Goal: Use online tool/utility: Utilize a website feature to perform a specific function

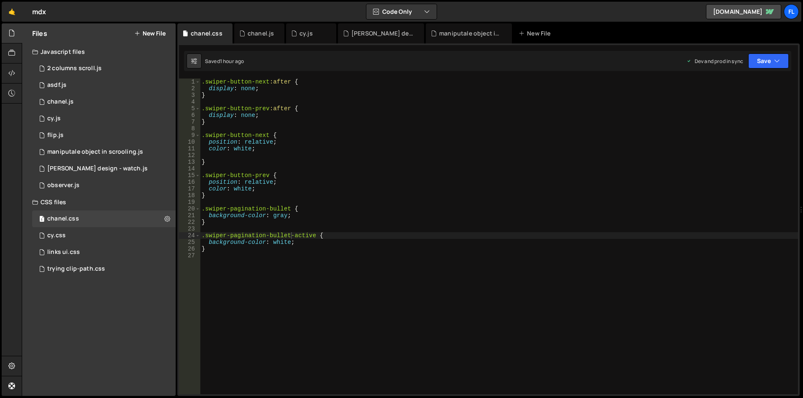
scroll to position [0, 6]
click at [297, 263] on div ".swiper-button-next :after { display : none ; } .swiper-button-prev :after { di…" at bounding box center [499, 243] width 598 height 329
paste textarea ".swiper-button-next,.swiper-button-prev"
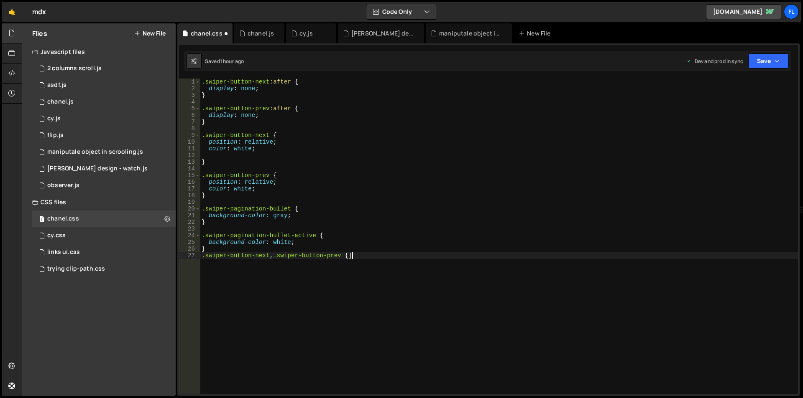
type textarea ".swiper-button-next,.swiper-button-prev {"
drag, startPoint x: 233, startPoint y: 261, endPoint x: 235, endPoint y: 275, distance: 14.3
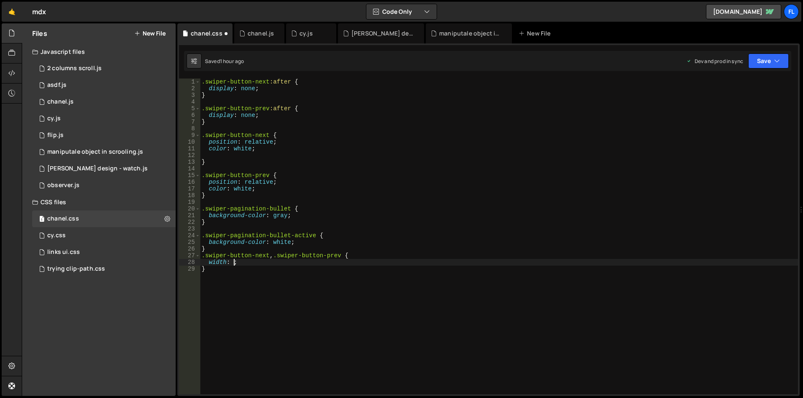
click at [233, 261] on div ".swiper-button-next :after { display : none ; } .swiper-button-prev :after { di…" at bounding box center [499, 243] width 598 height 329
click at [258, 261] on div ".swiper-button-next :after { display : none ; } .swiper-button-prev :after { di…" at bounding box center [499, 243] width 598 height 329
drag, startPoint x: 261, startPoint y: 263, endPoint x: 171, endPoint y: 262, distance: 89.9
click at [171, 262] on div "Files New File Javascript files 1 2 columns scroll.js 0 1 asdf.js 0 1 chanel.js…" at bounding box center [412, 209] width 781 height 373
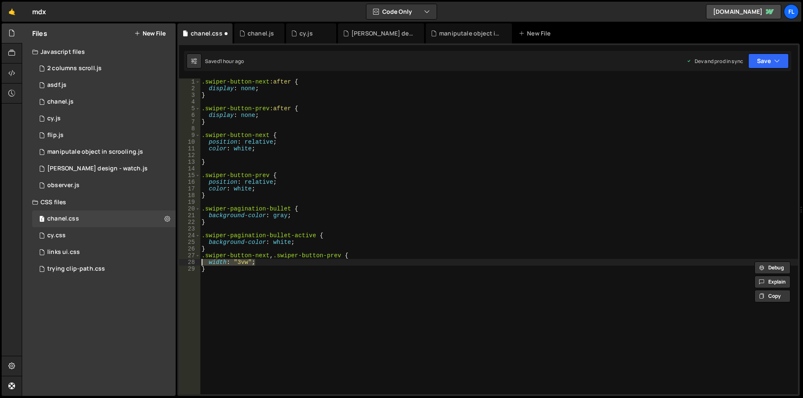
type textarea "width: "3vw";"
click at [272, 263] on div ".swiper-button-next :after { display : none ; } .swiper-button-prev :after { di…" at bounding box center [499, 237] width 598 height 316
paste textarea "width: "3vw";"
click at [227, 269] on div ".swiper-button-next :after { display : none ; } .swiper-button-prev :after { di…" at bounding box center [499, 243] width 598 height 329
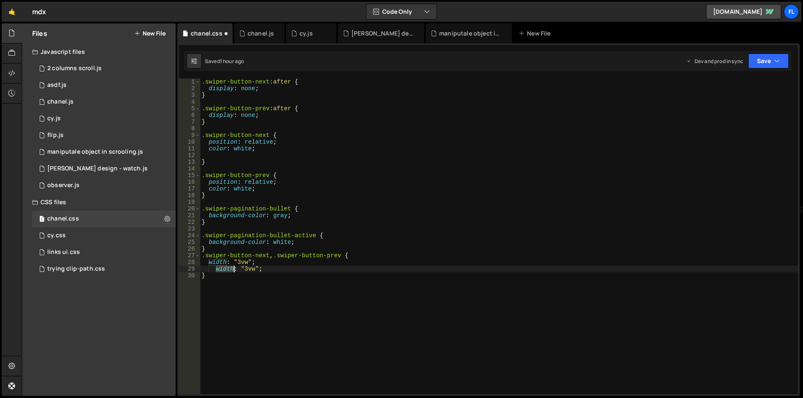
click at [227, 269] on div ".swiper-button-next :after { display : none ; } .swiper-button-prev :after { di…" at bounding box center [499, 243] width 598 height 329
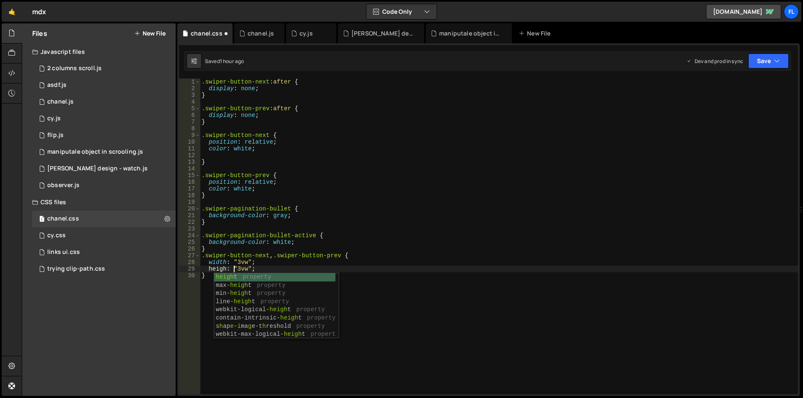
scroll to position [0, 3]
click at [450, 288] on div ".swiper-button-next :after { display : none ; } .swiper-button-prev :after { di…" at bounding box center [499, 243] width 598 height 329
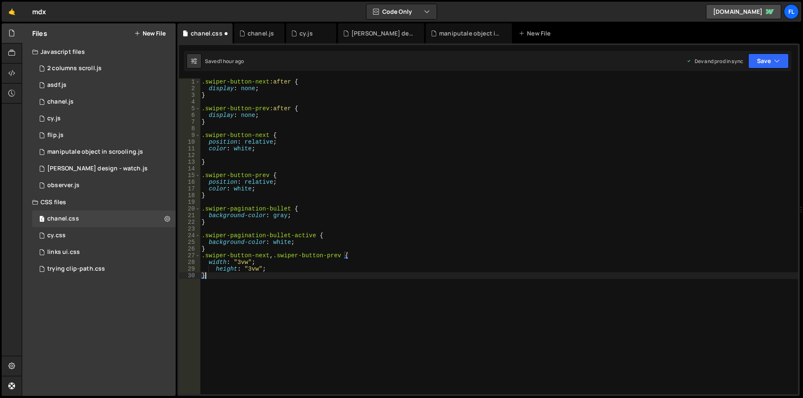
type textarea "width: "3vw";"
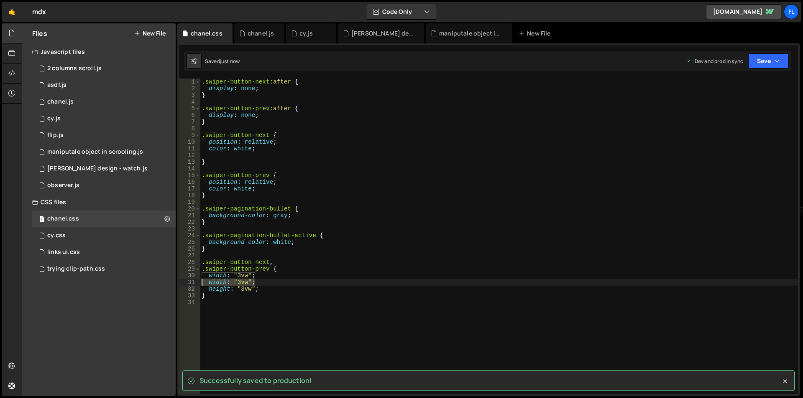
drag, startPoint x: 264, startPoint y: 283, endPoint x: 183, endPoint y: 282, distance: 80.7
click at [183, 282] on div "width: "3vw"; 1 2 3 4 5 6 7 8 9 10 11 12 13 14 15 16 17 18 19 20 21 22 23 24 25…" at bounding box center [488, 237] width 619 height 316
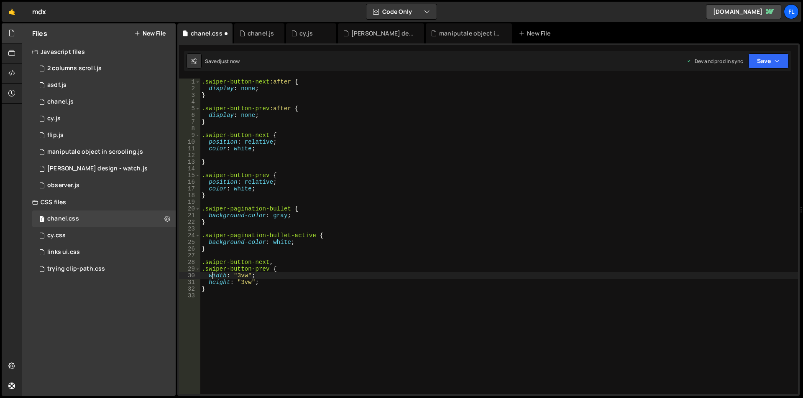
scroll to position [0, 0]
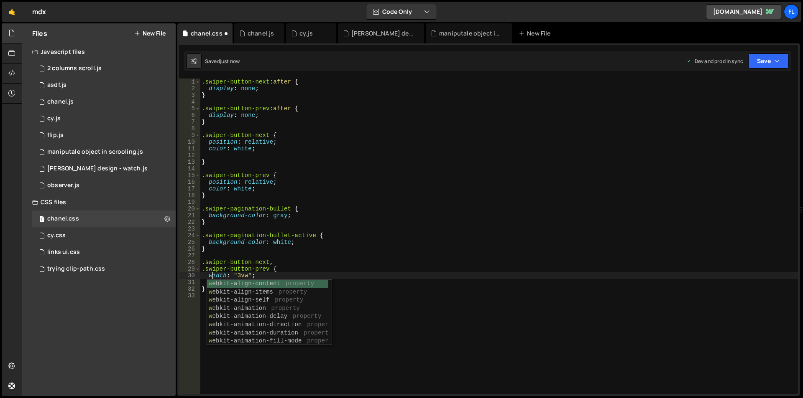
click at [381, 268] on div ".swiper-button-next :after { display : none ; } .swiper-button-prev :after { di…" at bounding box center [499, 243] width 598 height 329
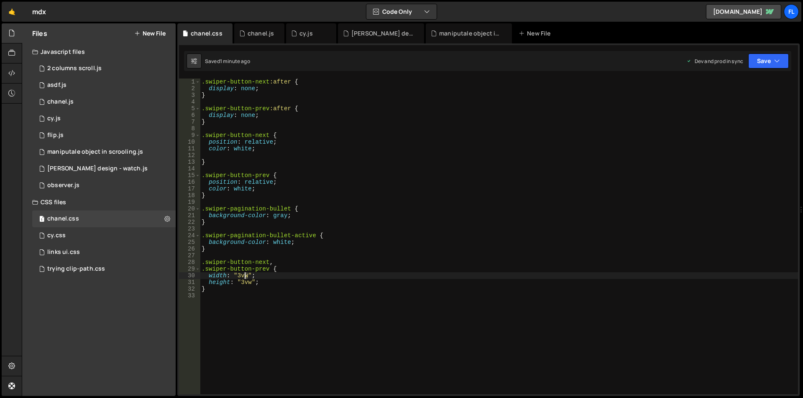
drag, startPoint x: 248, startPoint y: 277, endPoint x: 242, endPoint y: 277, distance: 5.4
click at [242, 277] on div ".swiper-button-next :after { display : none ; } .swiper-button-prev :after { di…" at bounding box center [499, 243] width 598 height 329
drag, startPoint x: 252, startPoint y: 275, endPoint x: 235, endPoint y: 275, distance: 17.1
click at [235, 275] on div ".swiper-button-next :after { display : none ; } .swiper-button-prev :after { di…" at bounding box center [499, 243] width 598 height 329
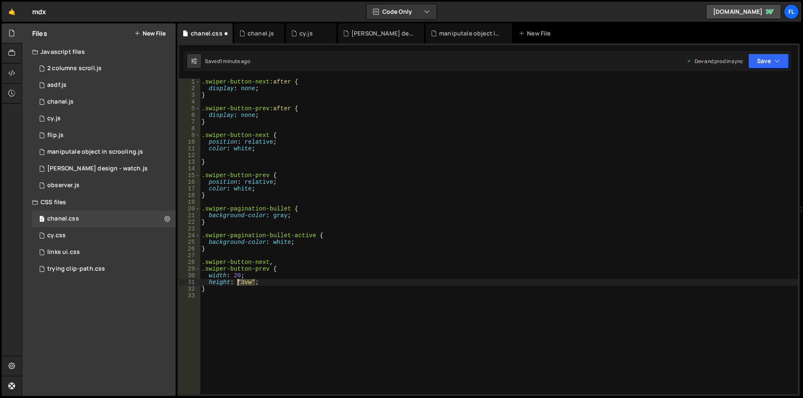
drag, startPoint x: 254, startPoint y: 281, endPoint x: 236, endPoint y: 281, distance: 18.0
click at [236, 281] on div ".swiper-button-next :after { display : none ; } .swiper-button-prev :after { di…" at bounding box center [499, 243] width 598 height 329
type textarea "height: 20;"
click at [278, 295] on div ".swiper-button-next :after { display : none ; } .swiper-button-prev :after { di…" at bounding box center [499, 243] width 598 height 329
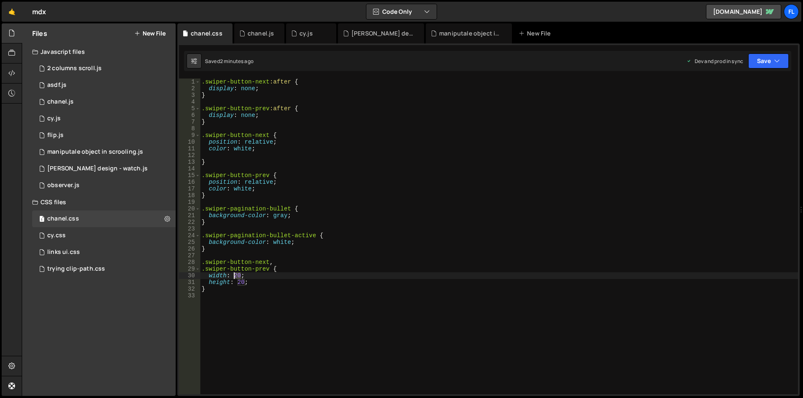
drag, startPoint x: 241, startPoint y: 276, endPoint x: 233, endPoint y: 275, distance: 7.5
click at [233, 275] on div ".swiper-button-next :after { display : none ; } .swiper-button-prev :after { di…" at bounding box center [499, 243] width 598 height 329
paste textarea "(var(--swiper-navigation-size)"
drag, startPoint x: 245, startPoint y: 282, endPoint x: 237, endPoint y: 282, distance: 7.1
click at [237, 282] on div ".swiper-button-next :after { display : none ; } .swiper-button-prev :after { di…" at bounding box center [499, 243] width 598 height 329
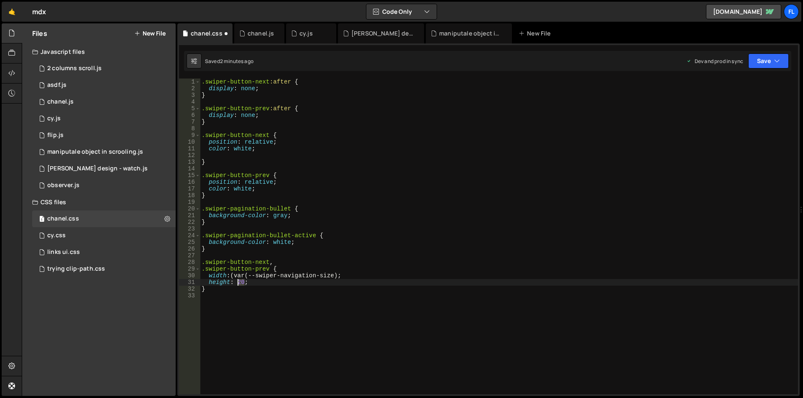
paste textarea "(var(--swiper-navigation-size)"
click at [238, 276] on div ".swiper-button-next :after { display : none ; } .swiper-button-prev :after { di…" at bounding box center [499, 243] width 598 height 329
click at [242, 284] on div ".swiper-button-next :after { display : none ; } .swiper-button-prev :after { di…" at bounding box center [499, 243] width 598 height 329
click at [202, 82] on div ".swiper-button-next :after { display : none ; } .swiper-button-prev :after { di…" at bounding box center [499, 243] width 598 height 329
type textarea ".swiper-button-next:after {"
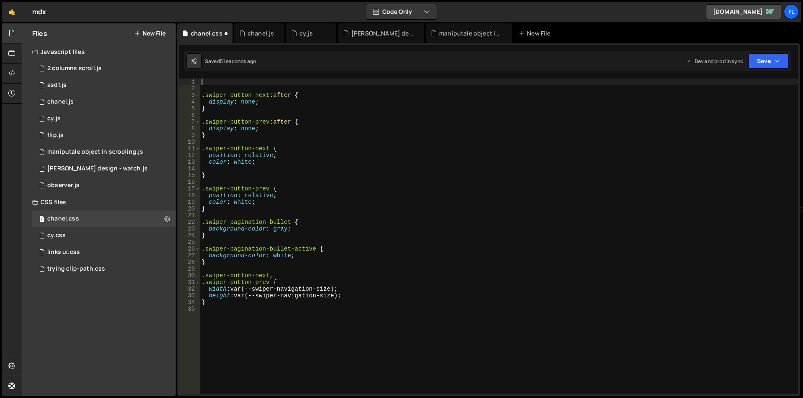
paste textarea "}"
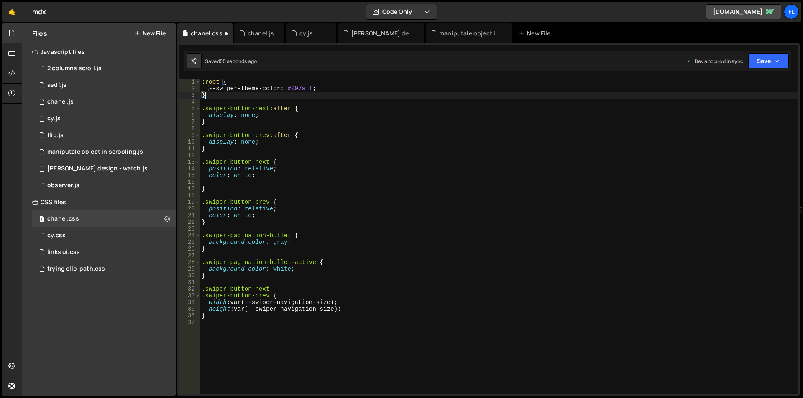
click at [331, 303] on div ":root { --swiper-theme-color : #007aff ; } .swiper-button-next :after { display…" at bounding box center [499, 243] width 598 height 329
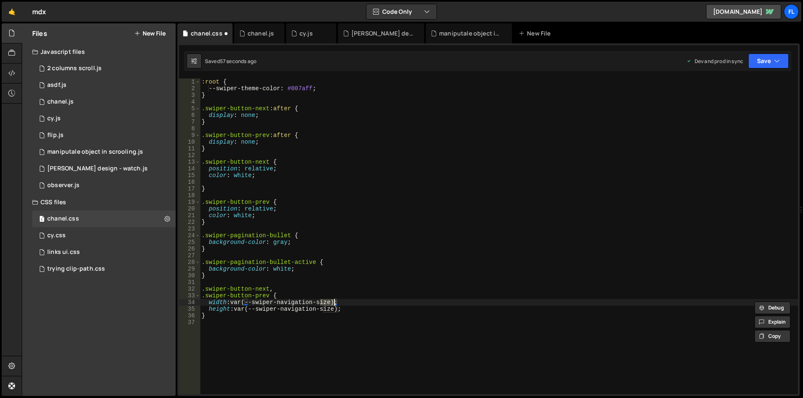
click at [277, 89] on div ":root { --swiper-theme-color : #007aff ; } .swiper-button-next :after { display…" at bounding box center [499, 243] width 598 height 329
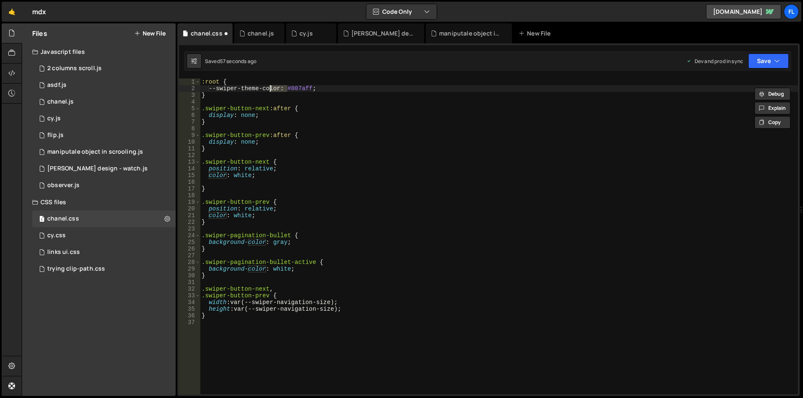
paste textarea "size"
drag, startPoint x: 316, startPoint y: 88, endPoint x: 291, endPoint y: 89, distance: 25.5
click at [291, 89] on div ":root { --swiper-theme-size : #007aff ; } .swiper-button-next :after { display …" at bounding box center [499, 243] width 598 height 329
click at [288, 88] on div ":root { --swiper-theme-size : " 20px " ; } .swiper-button-next :after { display…" at bounding box center [499, 243] width 598 height 329
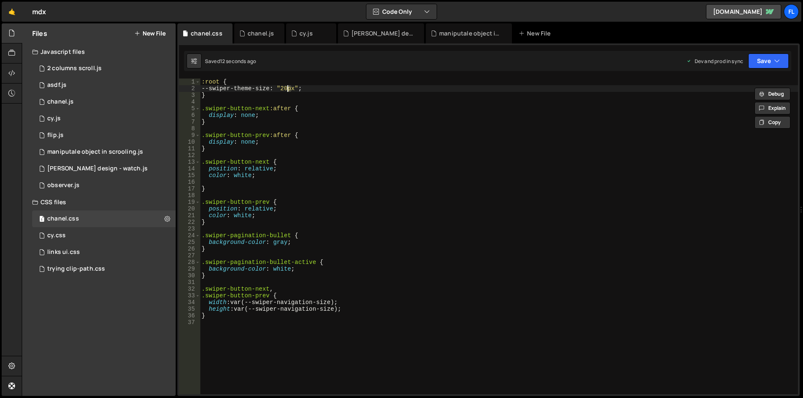
scroll to position [0, 7]
click at [304, 87] on div ":root { --swiper-theme-size : " 50px " ; } .swiper-button-next :after { display…" at bounding box center [499, 243] width 598 height 329
click at [287, 88] on div ":root { --swiper-theme-size : " 50px; } .swiper-button-next :after { display : …" at bounding box center [499, 243] width 598 height 329
type textarea "--swiper-theme-size: 50px;"
click at [251, 31] on div "chanel.js" at bounding box center [260, 33] width 26 height 8
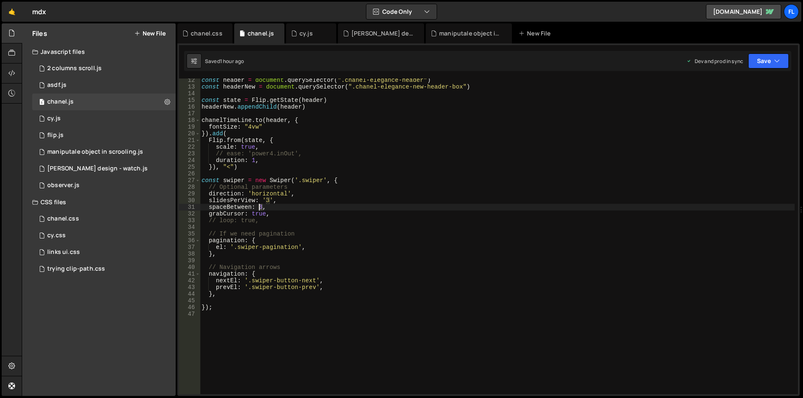
click at [259, 206] on div "const header = document . querySelector ( ".chanel-elegance-header" ) const hea…" at bounding box center [497, 241] width 594 height 329
click at [263, 207] on div "const header = document . querySelector ( ".chanel-elegance-header" ) const hea…" at bounding box center [497, 241] width 594 height 329
click at [263, 204] on div "const header = document . querySelector ( ".chanel-elegance-header" ) const hea…" at bounding box center [497, 241] width 594 height 329
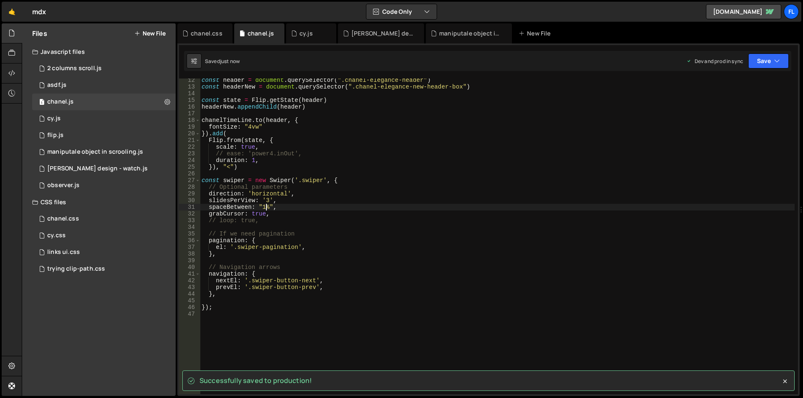
type textarea "spaceBetween: "1%","
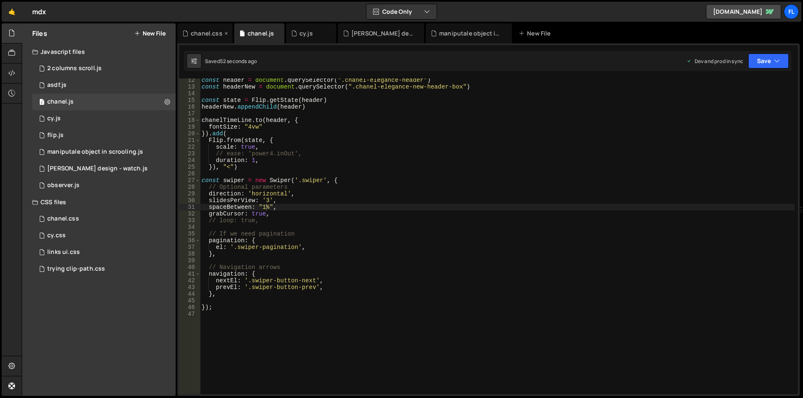
click at [204, 34] on div "chanel.css" at bounding box center [207, 33] width 32 height 8
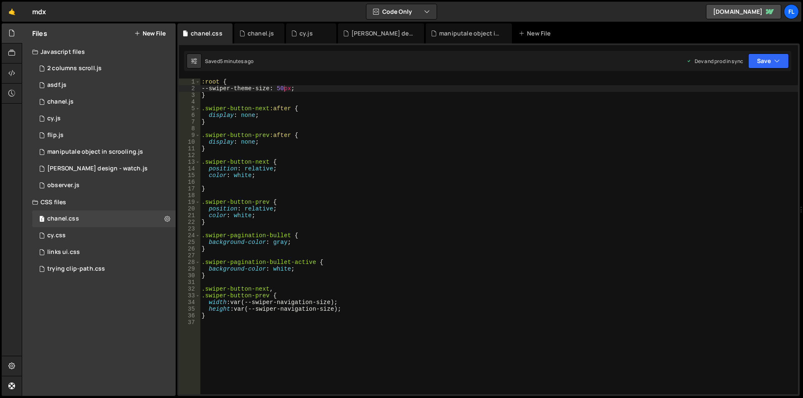
type textarea "background-color: gray;"
click at [298, 242] on div ":root { --swiper-theme-size : 50 px ; } .swiper-button-next :after { display : …" at bounding box center [499, 243] width 598 height 329
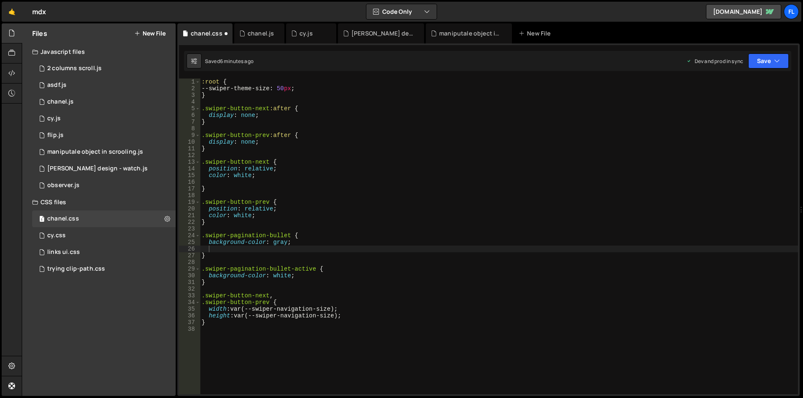
click at [222, 341] on div ":root { --swiper-theme-size : 50 px ; } .swiper-button-next :after { display : …" at bounding box center [499, 243] width 598 height 329
click at [208, 284] on div ":root { --swiper-theme-size : 50 px ; } .swiper-button-next :after { display : …" at bounding box center [499, 243] width 598 height 329
type textarea "}"
paste textarea "size"
click at [218, 288] on div ":root { --swiper-theme-size : 50 px ; } .swiper-button-next :after { display : …" at bounding box center [499, 243] width 598 height 329
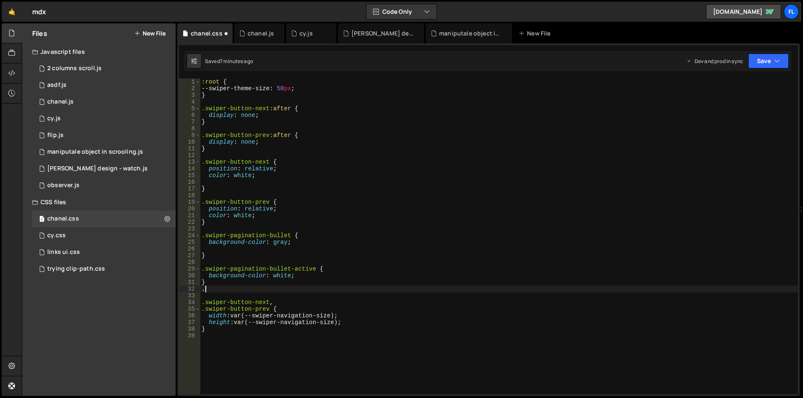
paste textarea ".swiper-horizontal>.swiper-pagination-bullets, .swiper-pagination-bullets.swipe…"
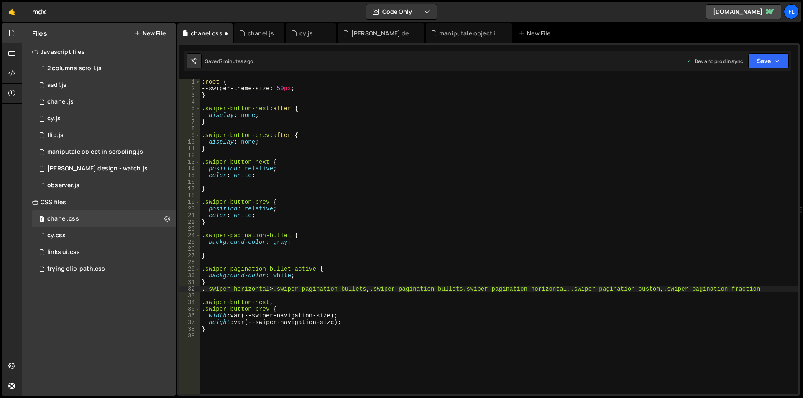
type textarea "..swiper-horizontal>.swiper-pagination-bullets, .swiper-pagination-bullets.swip…"
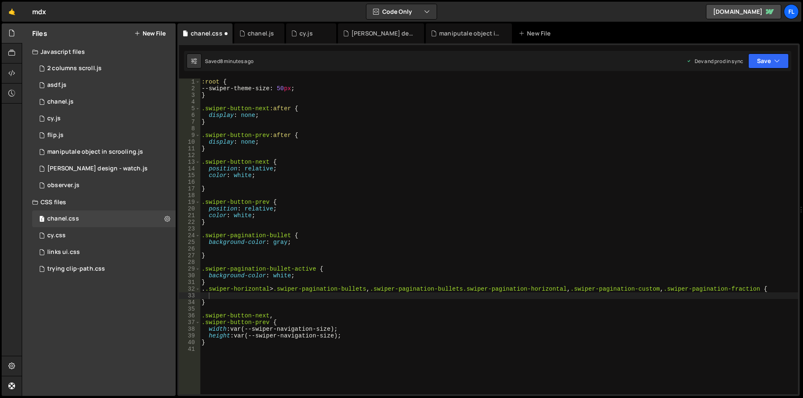
click at [260, 297] on div ":root { --swiper-theme-size : 50 px ; } .swiper-button-next :after { display : …" at bounding box center [499, 243] width 598 height 329
click at [206, 292] on div ":root { --swiper-theme-size : 50 px ; } .swiper-button-next :after { display : …" at bounding box center [499, 243] width 598 height 329
type textarea ".swiper-horizontal>.swiper-pagination-bullets, .swiper-pagination-bullets.swipe…"
click at [233, 296] on div ":root { --swiper-theme-size : 50 px ; } .swiper-button-next :after { display : …" at bounding box center [499, 243] width 598 height 329
paste textarea "transform: scale(.33);"
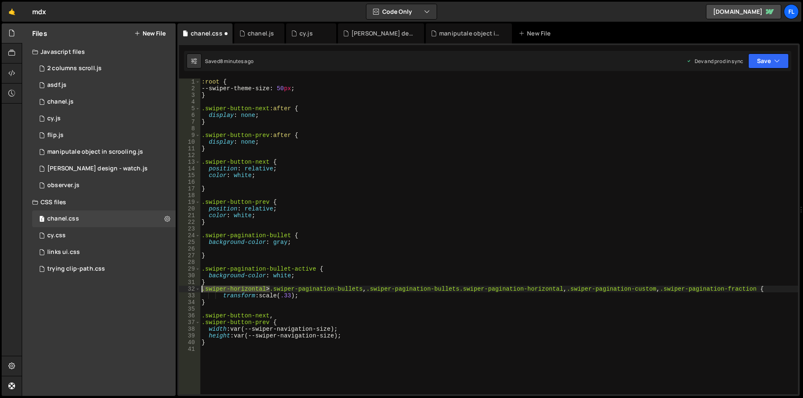
drag, startPoint x: 270, startPoint y: 288, endPoint x: 200, endPoint y: 286, distance: 69.8
click at [200, 286] on div ":root { --swiper-theme-size : 50 px ; } .swiper-button-next :after { display : …" at bounding box center [499, 243] width 598 height 329
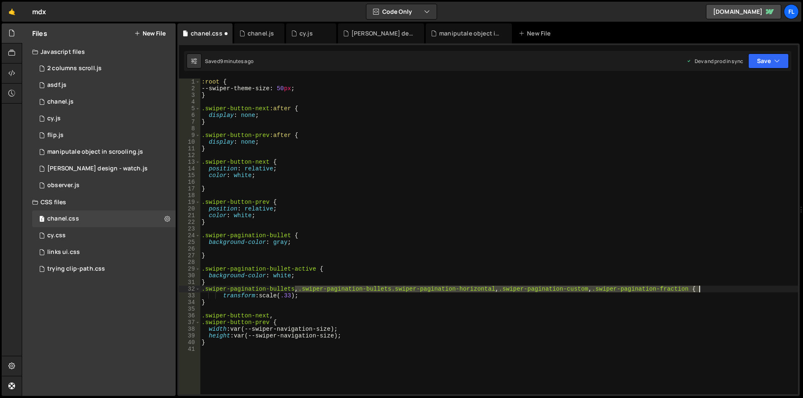
drag, startPoint x: 293, startPoint y: 289, endPoint x: 701, endPoint y: 292, distance: 407.2
click at [701, 292] on div ":root { --swiper-theme-size : 50 px ; } .swiper-button-next :after { display : …" at bounding box center [499, 243] width 598 height 329
type textarea ".swiper-pagination-bullets {"
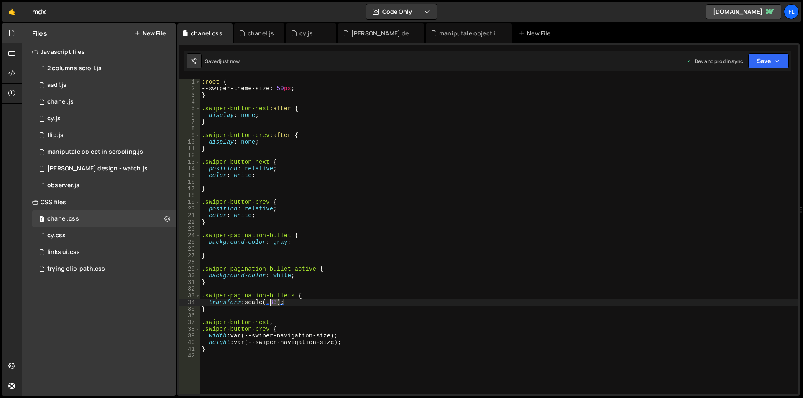
drag, startPoint x: 279, startPoint y: 302, endPoint x: 269, endPoint y: 302, distance: 10.0
click at [269, 302] on div ":root { --swiper-theme-size : 50 px ; } .swiper-button-next :after { display : …" at bounding box center [499, 243] width 598 height 329
click at [271, 302] on div ":root { --swiper-theme-size : 50 px ; } .swiper-button-next :after { display : …" at bounding box center [499, 243] width 598 height 329
click at [273, 304] on div ":root { --swiper-theme-size : 50 px ; } .swiper-button-next :after { display : …" at bounding box center [499, 243] width 598 height 329
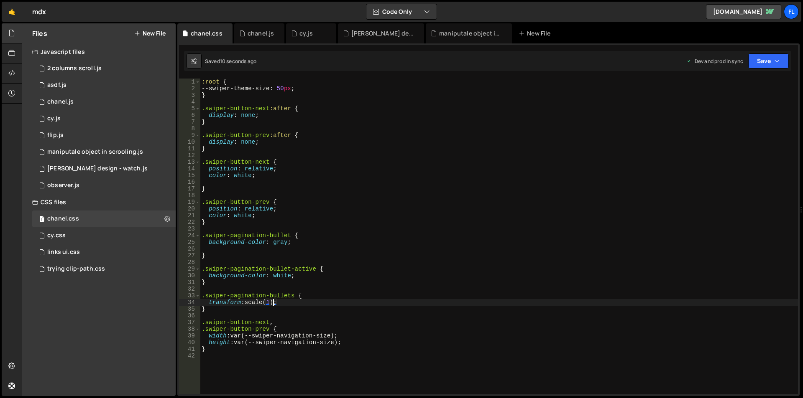
scroll to position [0, 5]
drag, startPoint x: 288, startPoint y: 301, endPoint x: 209, endPoint y: 302, distance: 79.0
click at [209, 302] on div ":root { --swiper-theme-size : 50 px ; } .swiper-button-next :after { display : …" at bounding box center [499, 243] width 598 height 329
drag, startPoint x: 265, startPoint y: 301, endPoint x: 163, endPoint y: 301, distance: 102.0
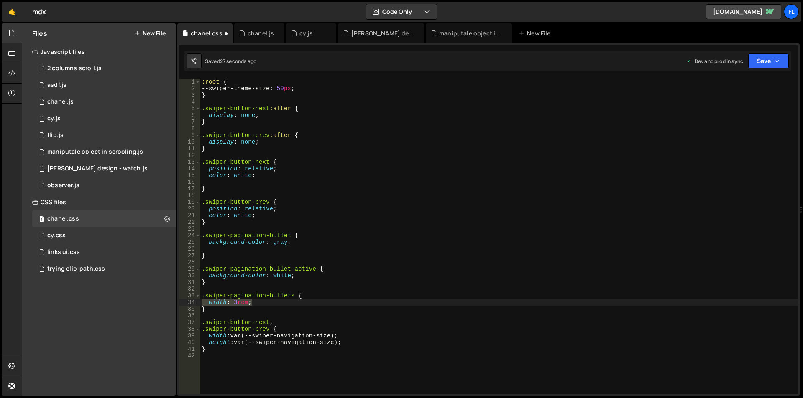
click at [163, 301] on div "Files New File Javascript files 1 2 columns scroll.js 0 1 asdf.js 0 1 chanel.js…" at bounding box center [412, 209] width 781 height 373
type textarea "width: 3rem;"
click at [261, 302] on div ":root { --swiper-theme-size : 50 px ; } .swiper-button-next :after { display : …" at bounding box center [499, 237] width 598 height 316
paste textarea "width: 3rem;"
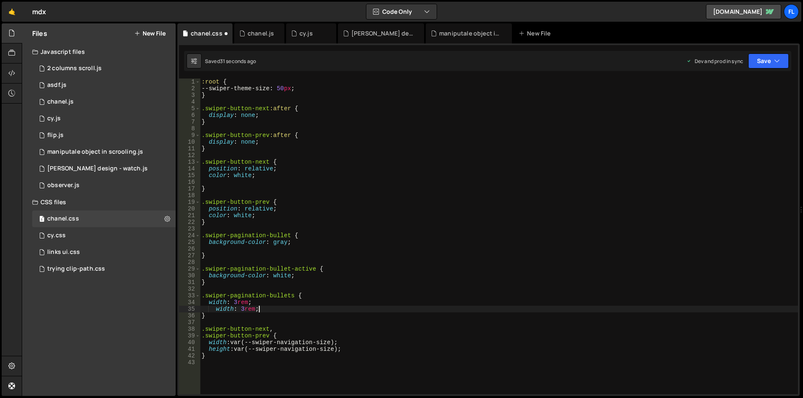
click at [224, 309] on div ":root { --swiper-theme-size : 50 px ; } .swiper-button-next :after { display : …" at bounding box center [499, 243] width 598 height 329
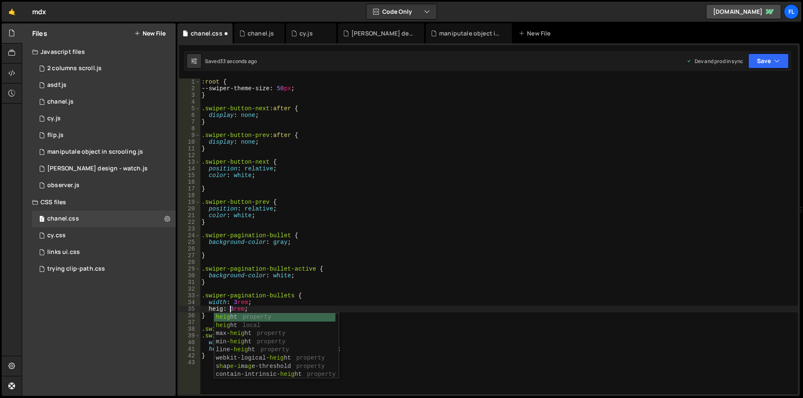
scroll to position [0, 3]
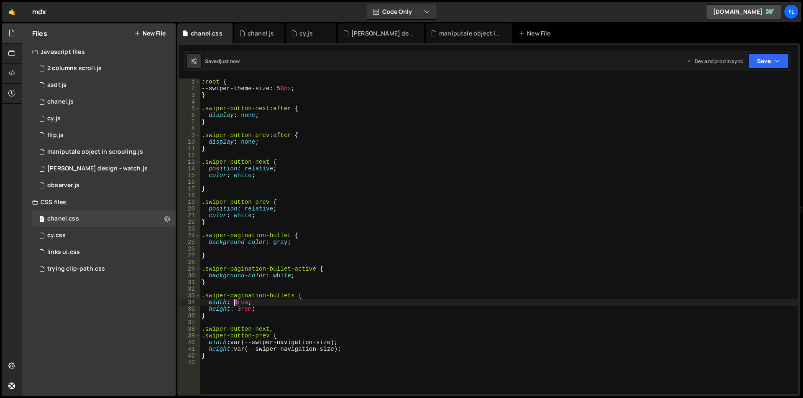
click at [234, 303] on div ":root { --swiper-theme-size : 50 px ; } .swiper-button-next :after { display : …" at bounding box center [499, 243] width 598 height 329
click at [241, 297] on div ":root { --swiper-theme-size : 50 px ; } .swiper-button-next :after { display : …" at bounding box center [499, 243] width 598 height 329
click at [238, 310] on div ":root { --swiper-theme-size : 50 px ; } .swiper-button-next :after { display : …" at bounding box center [499, 243] width 598 height 329
drag, startPoint x: 249, startPoint y: 302, endPoint x: 235, endPoint y: 302, distance: 14.2
click at [235, 302] on div ":root { --swiper-theme-size : 50 px ; } .swiper-button-next :after { display : …" at bounding box center [499, 243] width 598 height 329
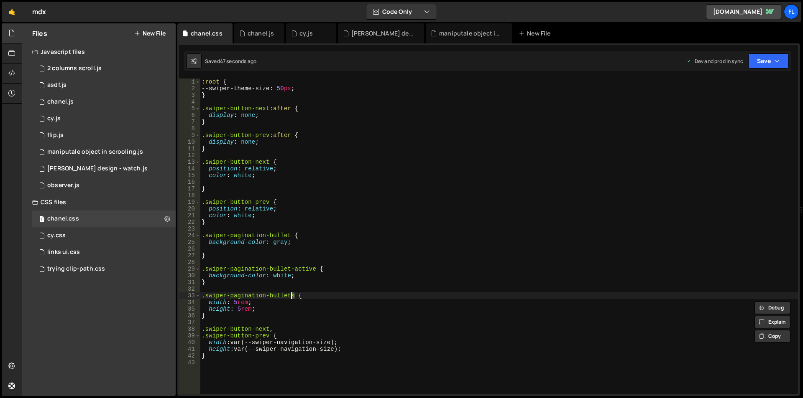
drag, startPoint x: 295, startPoint y: 295, endPoint x: 290, endPoint y: 295, distance: 4.6
click at [290, 295] on div ":root { --swiper-theme-size : 50 px ; } .swiper-button-next :after { display : …" at bounding box center [499, 243] width 598 height 329
click at [236, 303] on div ":root { --swiper-theme-size : 50 px ; } .swiper-button-next :after { display : …" at bounding box center [499, 243] width 598 height 329
drag, startPoint x: 290, startPoint y: 295, endPoint x: 200, endPoint y: 294, distance: 90.3
click at [200, 294] on div "height: 1rem; 1 2 3 4 5 6 7 8 9 10 11 12 13 14 15 16 17 18 19 20 21 22 23 24 25…" at bounding box center [488, 237] width 619 height 316
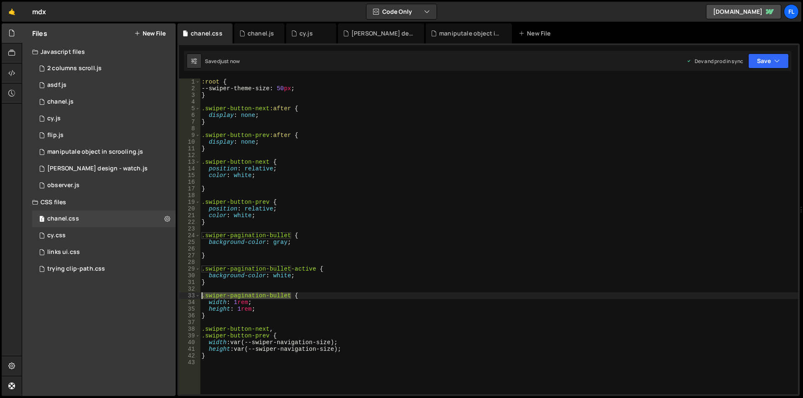
type textarea ".swiper-pagination-bullet {"
click at [227, 321] on div ":root { --swiper-theme-size : 50 px ; } .swiper-button-next :after { display : …" at bounding box center [499, 243] width 598 height 329
paste textarea ".swiper-pagination-bullet"
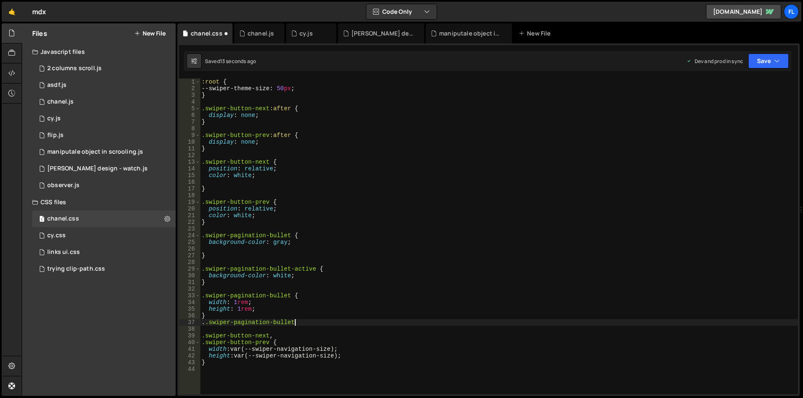
scroll to position [0, 6]
type textarea "..swiper-pagination-bullet {"
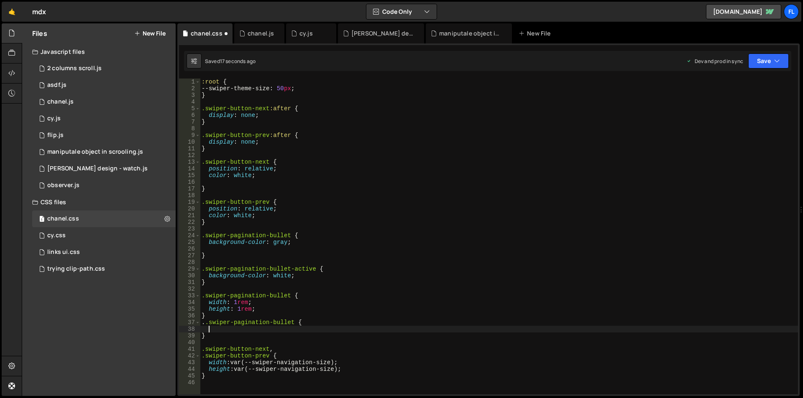
click at [204, 324] on div ":root { --swiper-theme-size : 50 px ; } .swiper-button-next :after { display : …" at bounding box center [499, 243] width 598 height 329
type textarea ".swiper-pagination-bullet {"
click at [227, 329] on div ":root { --swiper-theme-size : 50 px ; } .swiper-button-next :after { display : …" at bounding box center [499, 243] width 598 height 329
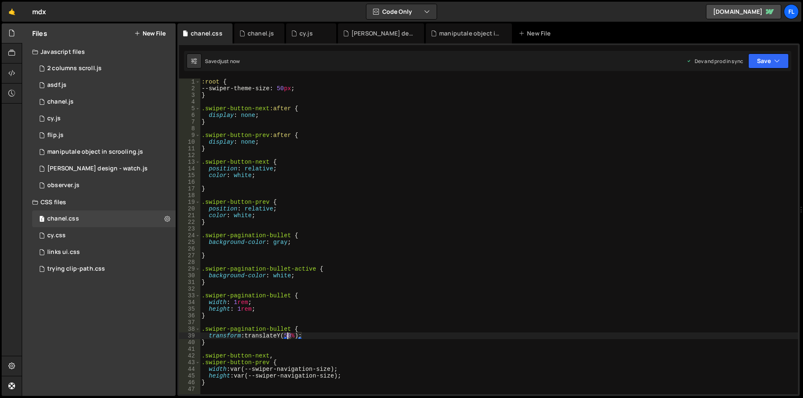
click at [288, 336] on div ":root { --swiper-theme-size : 50 px ; } .swiper-button-next :after { display : …" at bounding box center [499, 243] width 598 height 329
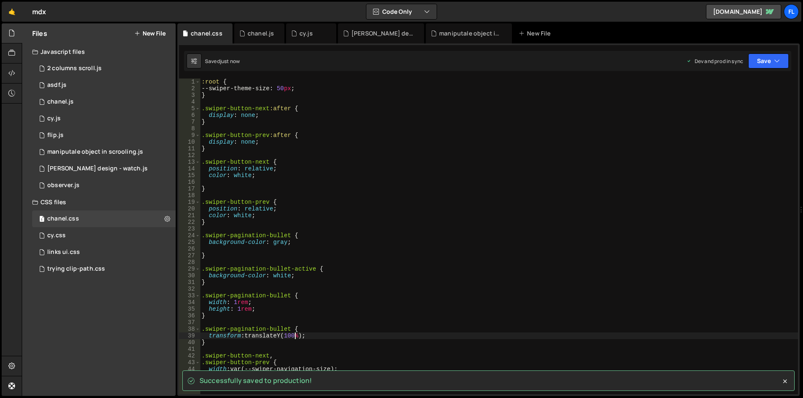
type textarea "transform: translateY(100%);"
